Goal: Information Seeking & Learning: Learn about a topic

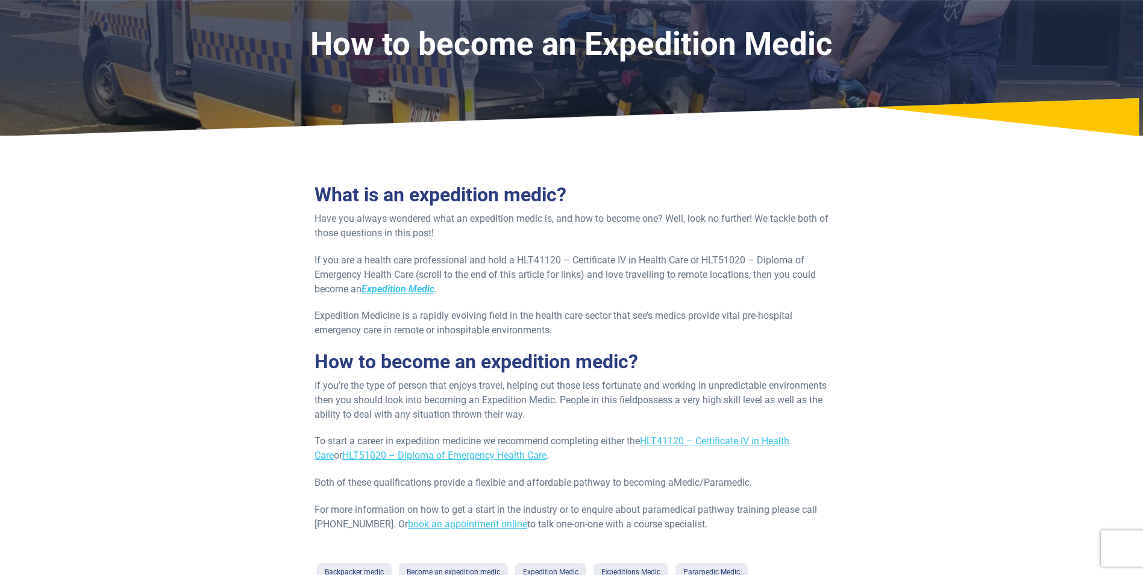
scroll to position [181, 0]
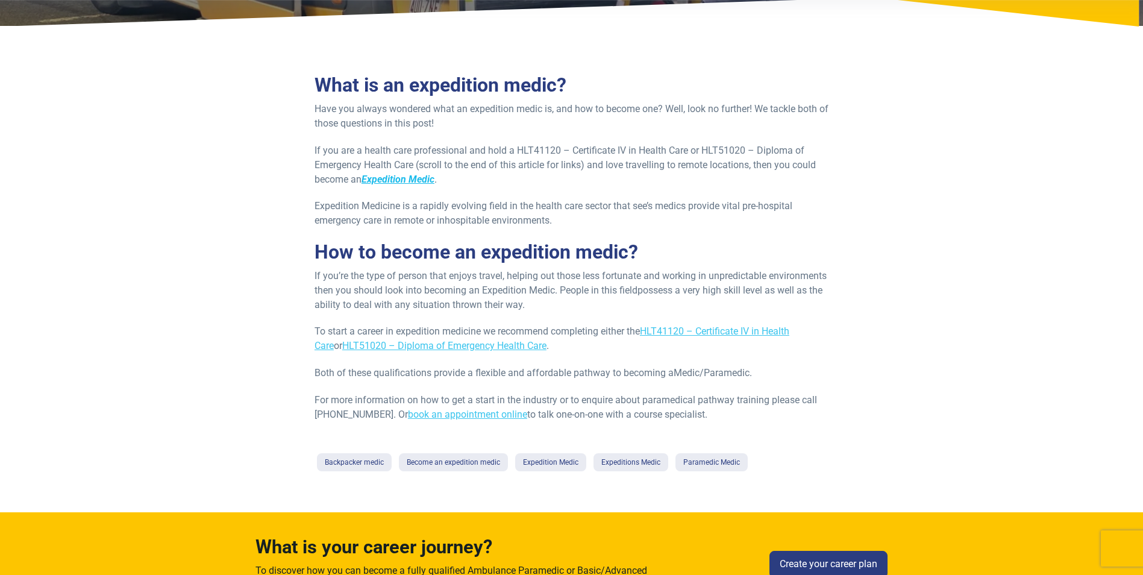
click at [433, 177] on strong "Expedition Medic" at bounding box center [397, 179] width 73 height 11
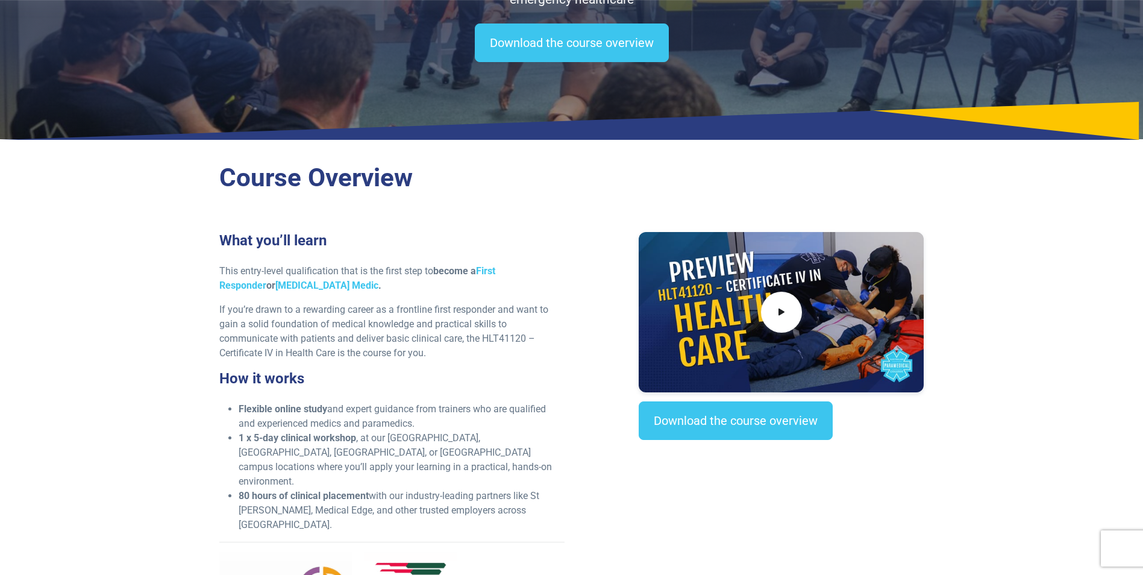
scroll to position [181, 0]
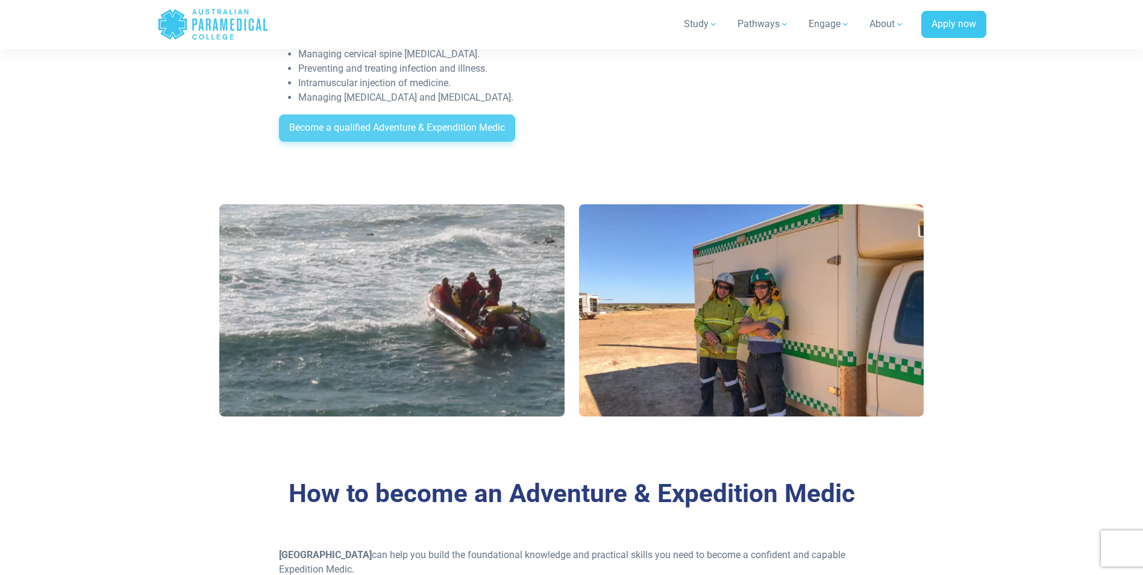
scroll to position [843, 0]
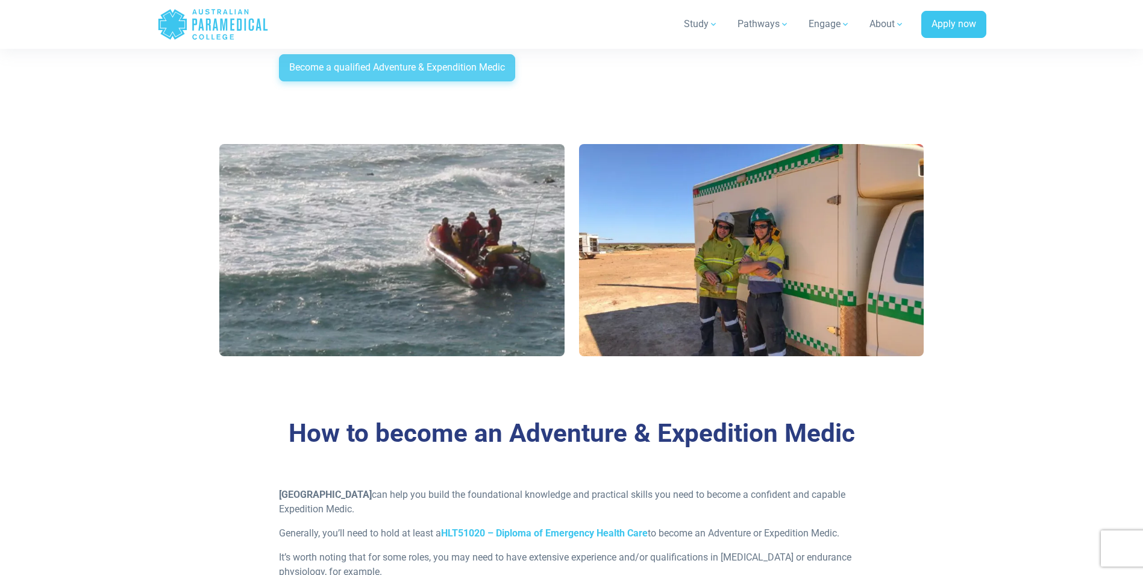
click at [472, 77] on link "Become a qualified Adventure & Expendition Medic" at bounding box center [397, 68] width 236 height 28
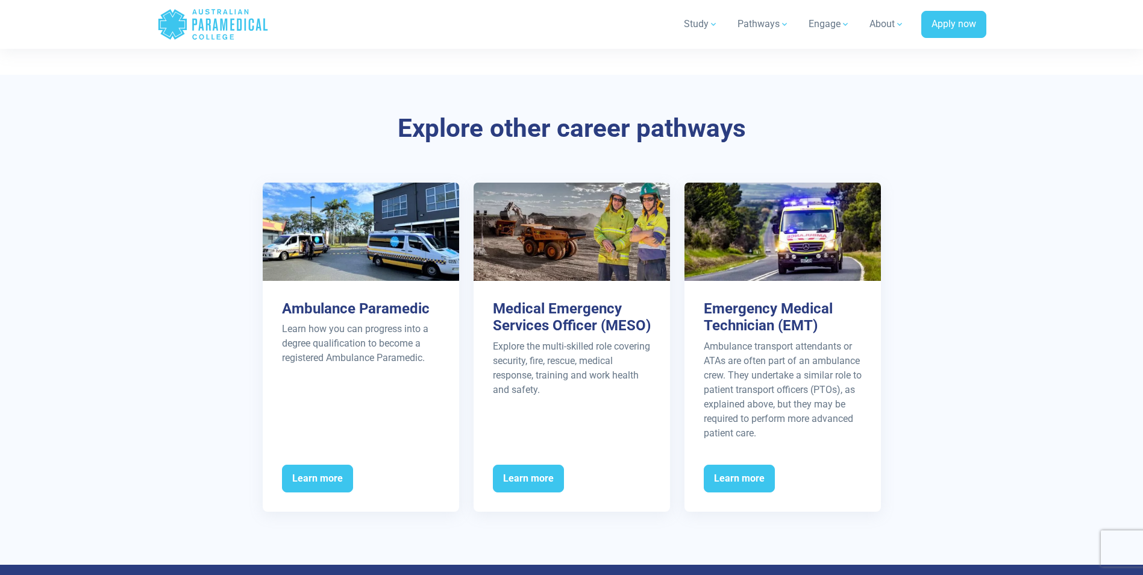
scroll to position [1446, 0]
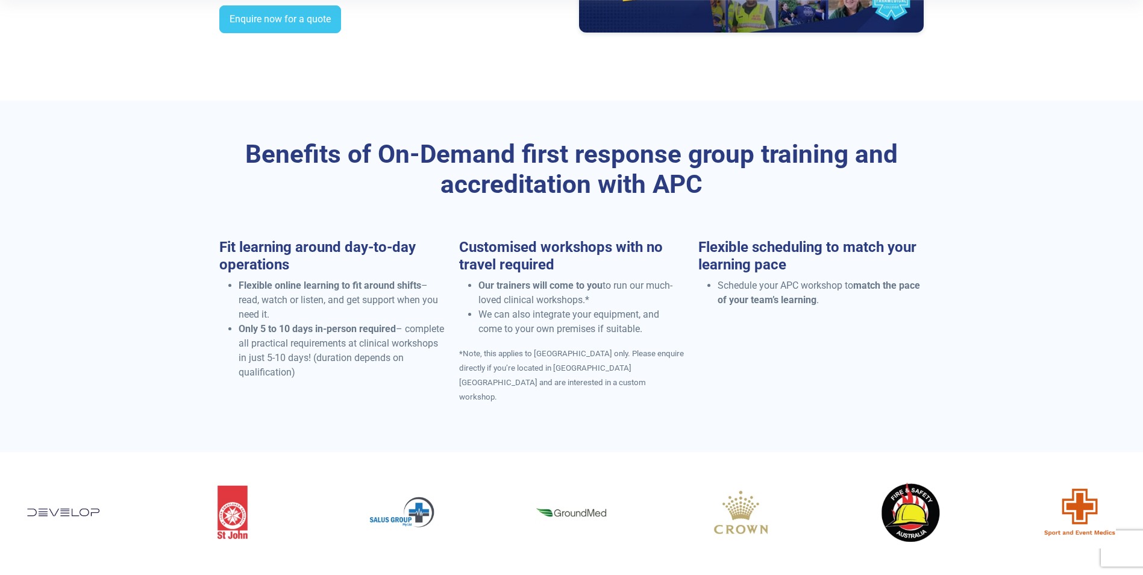
scroll to position [602, 0]
